Goal: Find specific page/section: Find specific page/section

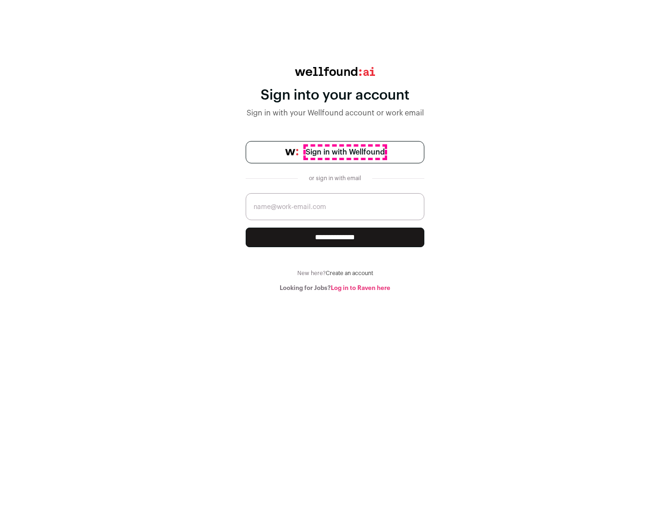
click at [345, 152] on span "Sign in with Wellfound" at bounding box center [345, 152] width 79 height 11
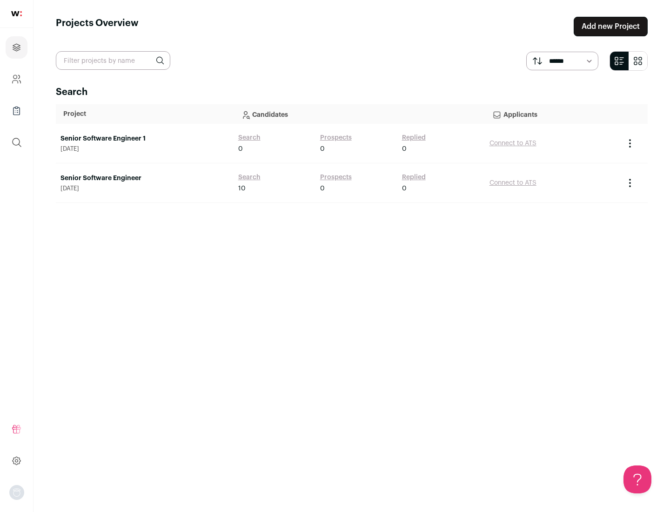
click at [144, 178] on link "Senior Software Engineer" at bounding box center [145, 178] width 169 height 9
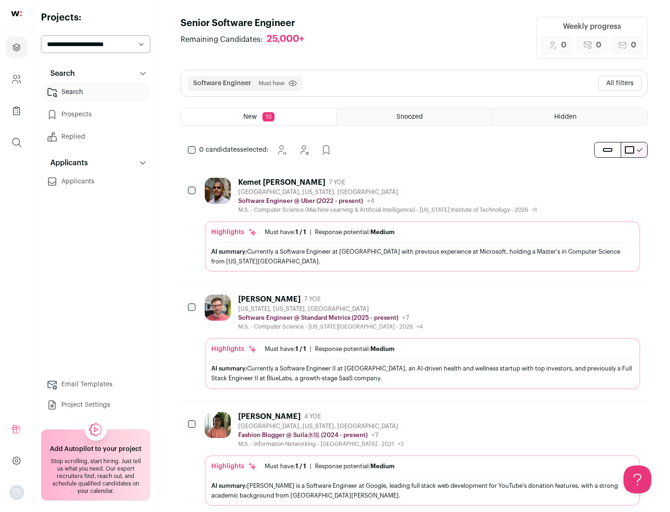
click at [414, 225] on div "Highlights Must have: 1 / 1 How many must haves have been fulfilled? | Response…" at bounding box center [423, 246] width 436 height 51
